Goal: Transaction & Acquisition: Purchase product/service

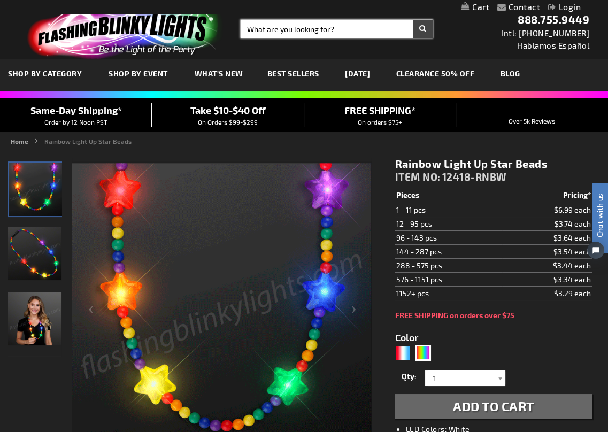
click at [262, 31] on input "Search" at bounding box center [337, 29] width 192 height 18
type input "neckla"
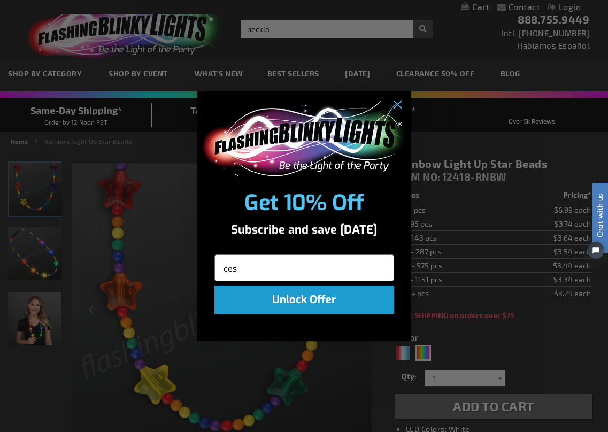
type input "ces"
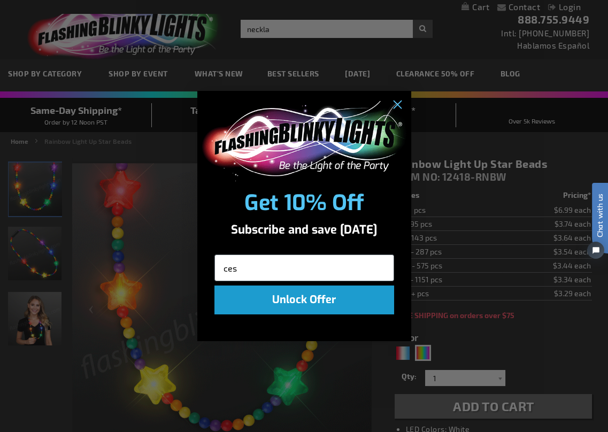
click input "Submit" at bounding box center [0, 0] width 0 height 0
click at [402, 104] on circle "Close dialog" at bounding box center [397, 105] width 18 height 18
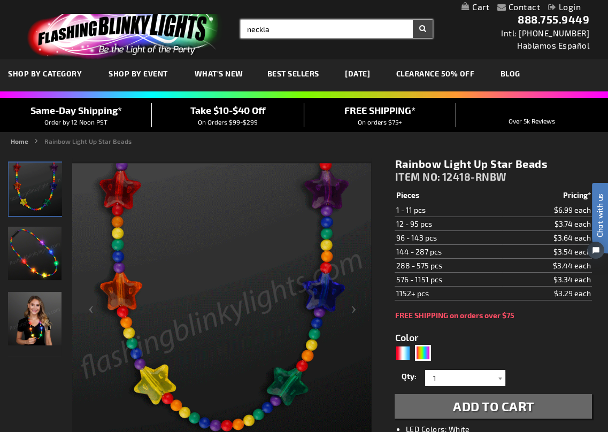
click at [354, 27] on input "neckla" at bounding box center [337, 29] width 192 height 18
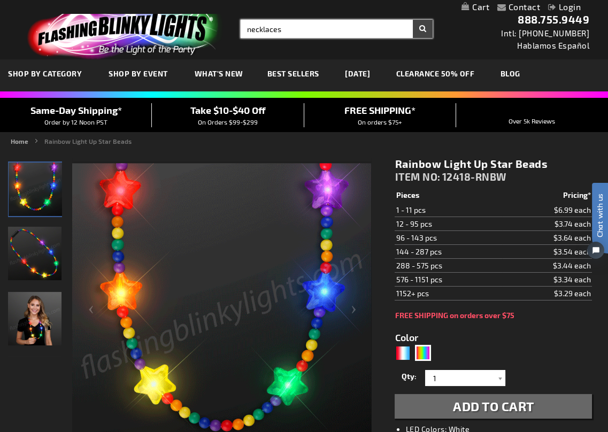
type input "necklaces"
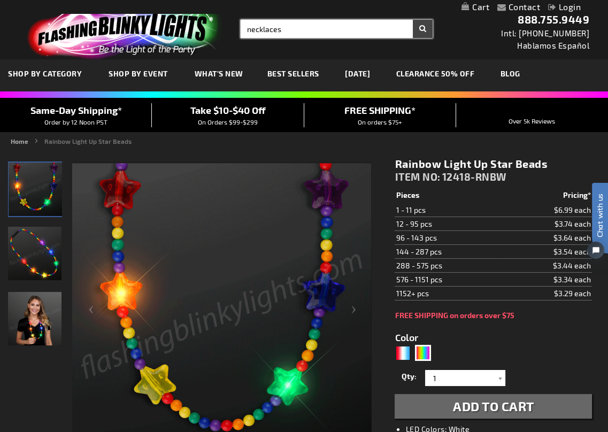
click at [413, 20] on button "Search" at bounding box center [423, 29] width 20 height 18
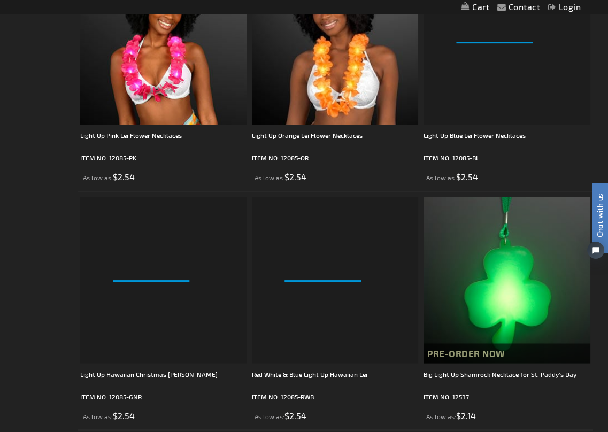
scroll to position [4708, 0]
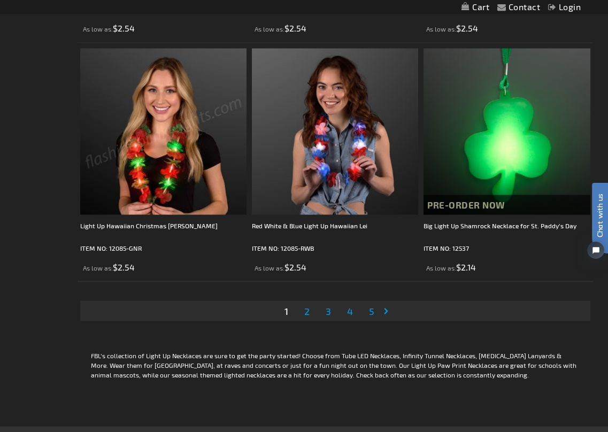
click at [305, 310] on span "2" at bounding box center [306, 311] width 5 height 12
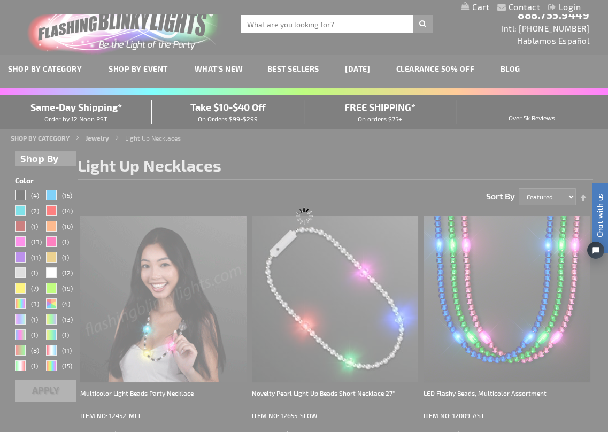
scroll to position [0, 0]
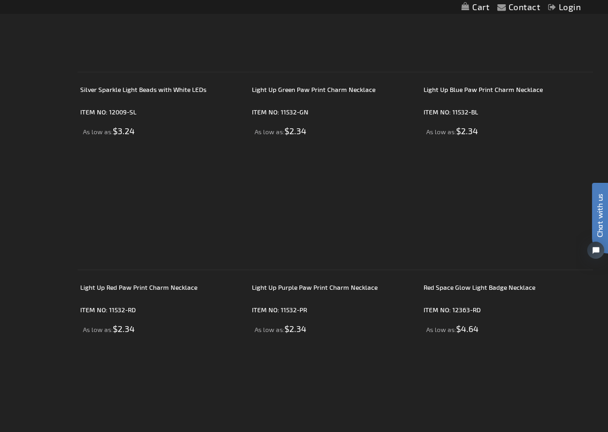
scroll to position [3157, 0]
